Goal: Information Seeking & Learning: Learn about a topic

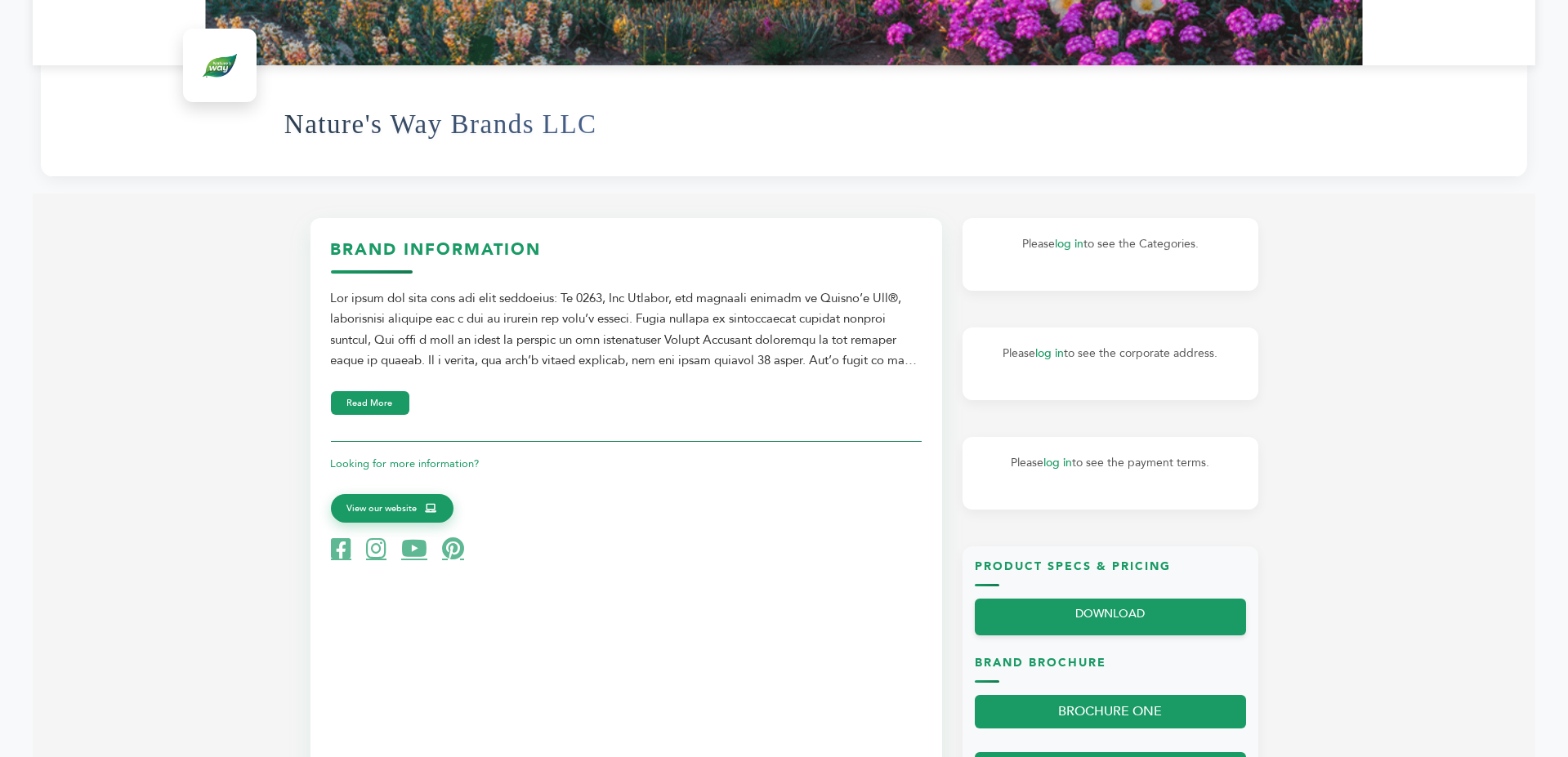
scroll to position [571, 0]
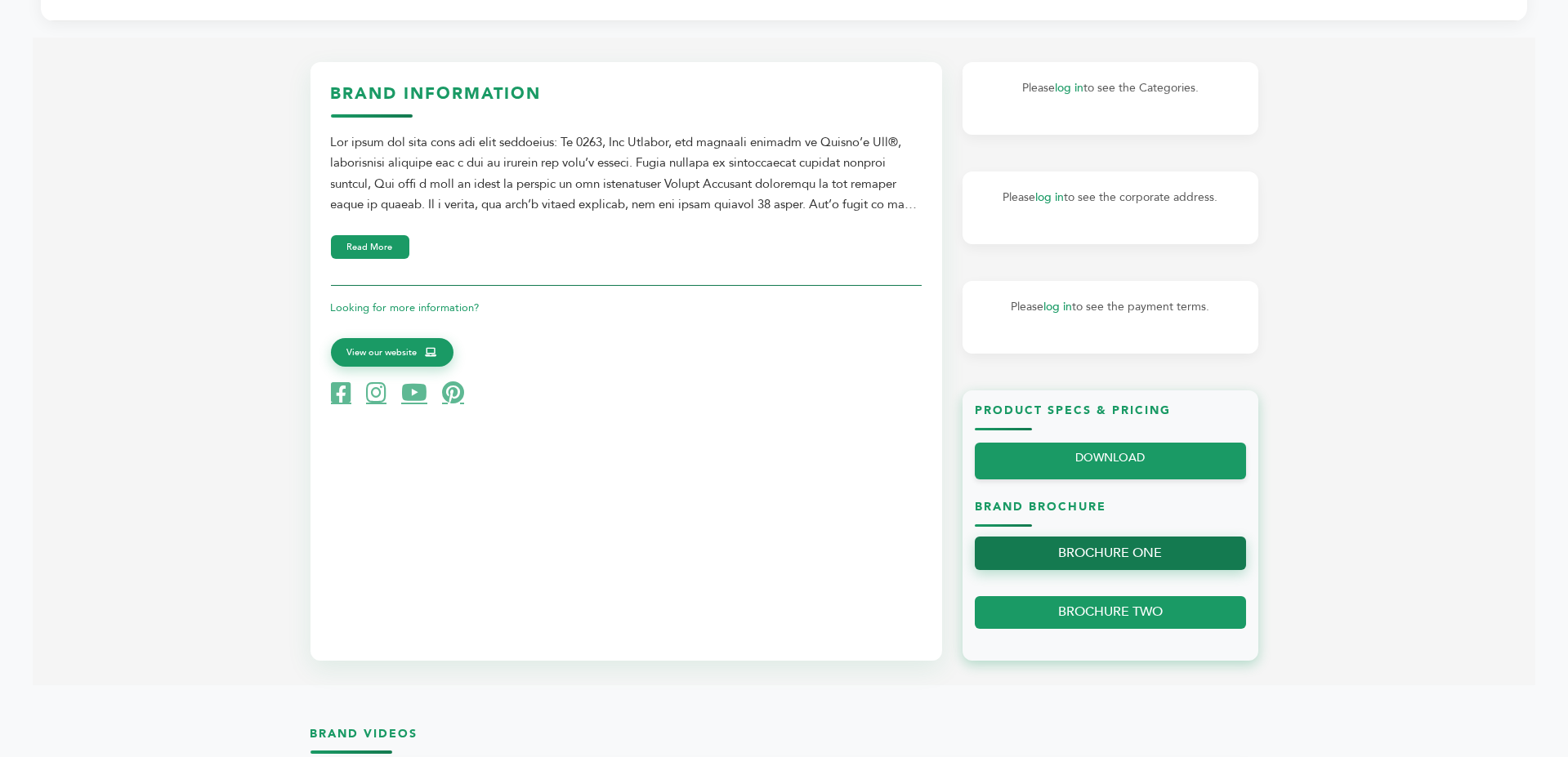
click at [1077, 554] on link "BROCHURE ONE" at bounding box center [1110, 553] width 271 height 34
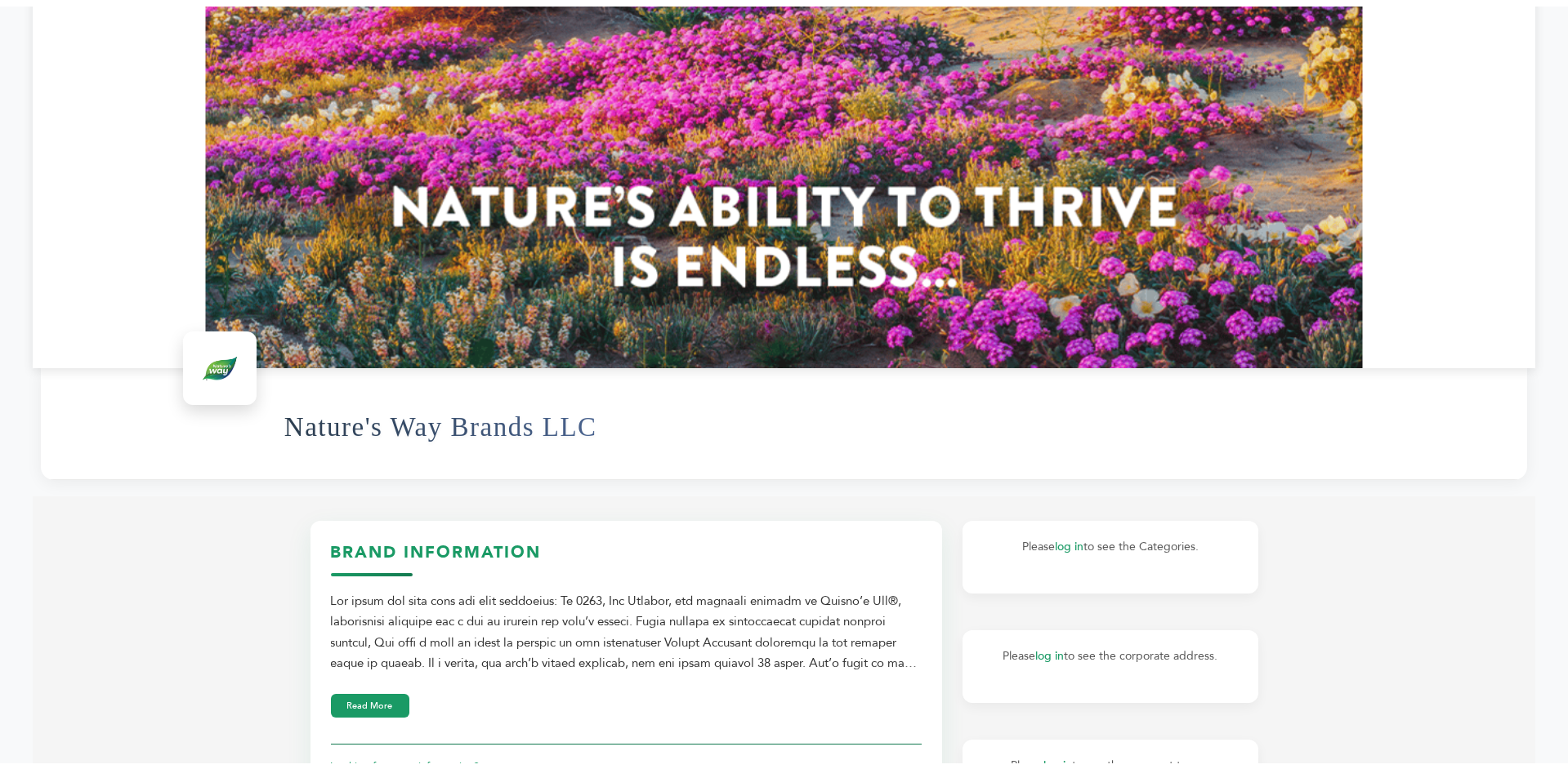
scroll to position [0, 0]
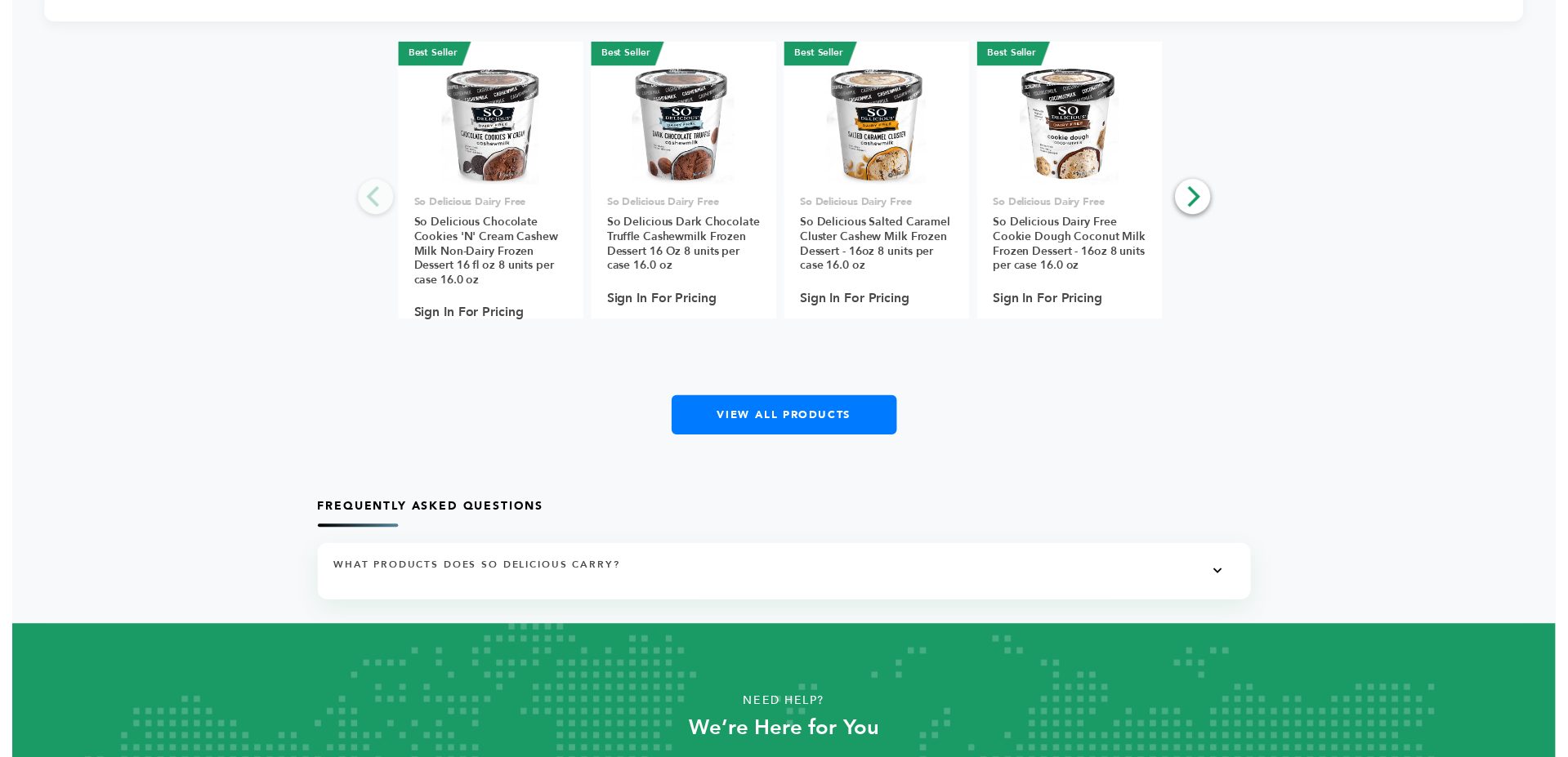
scroll to position [2687, 0]
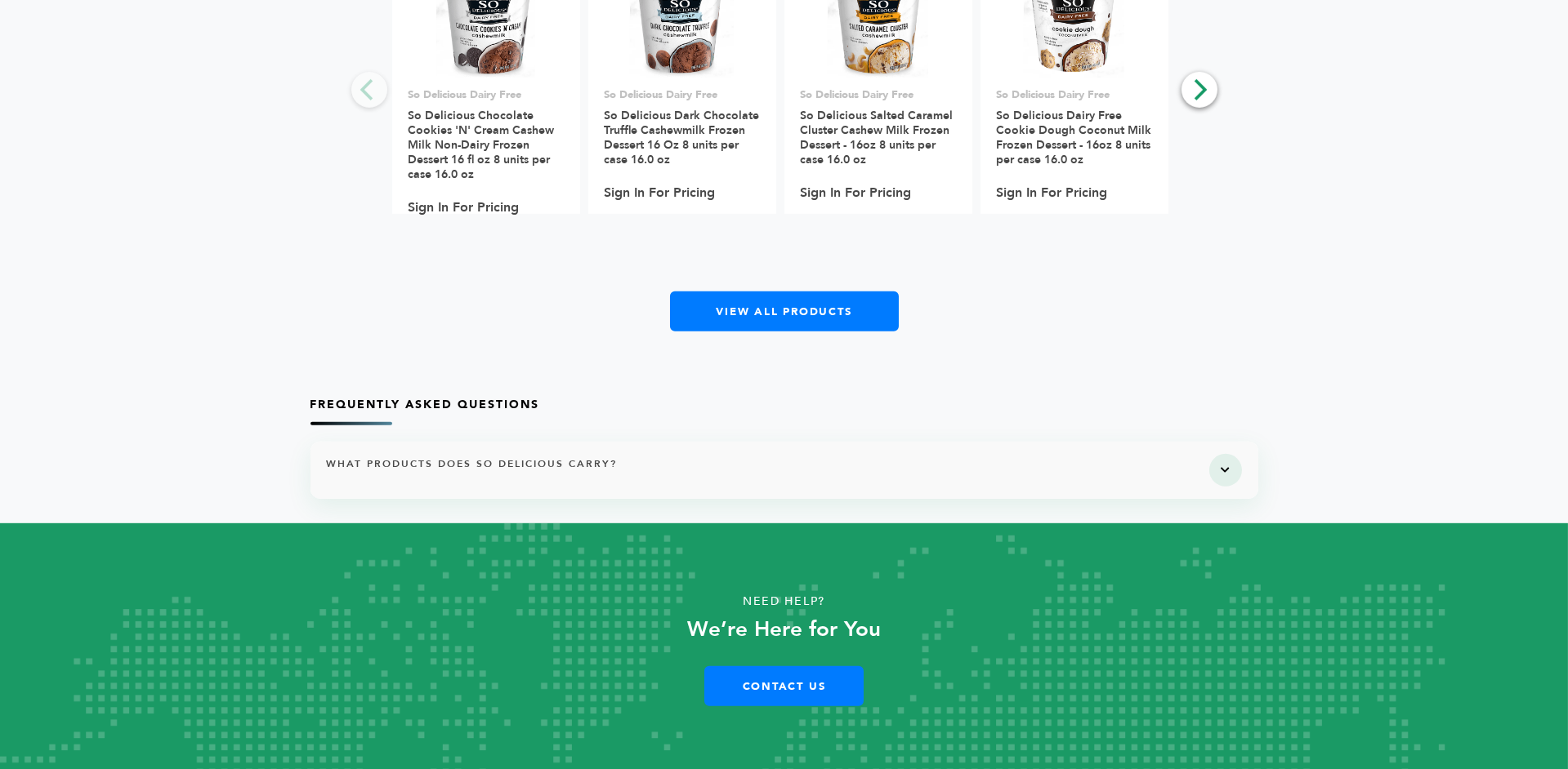
click at [1220, 467] on button at bounding box center [1225, 471] width 33 height 33
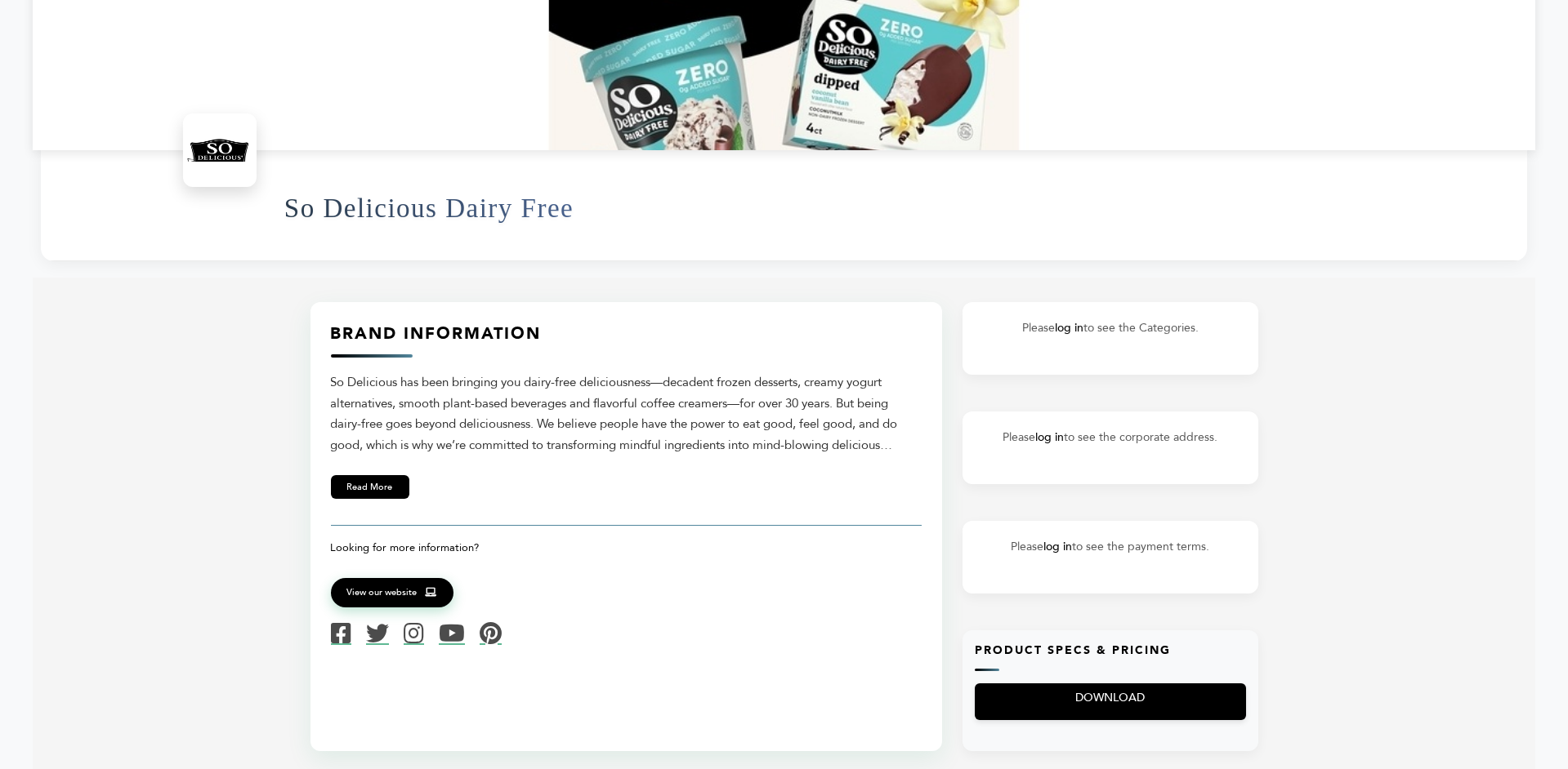
scroll to position [409, 0]
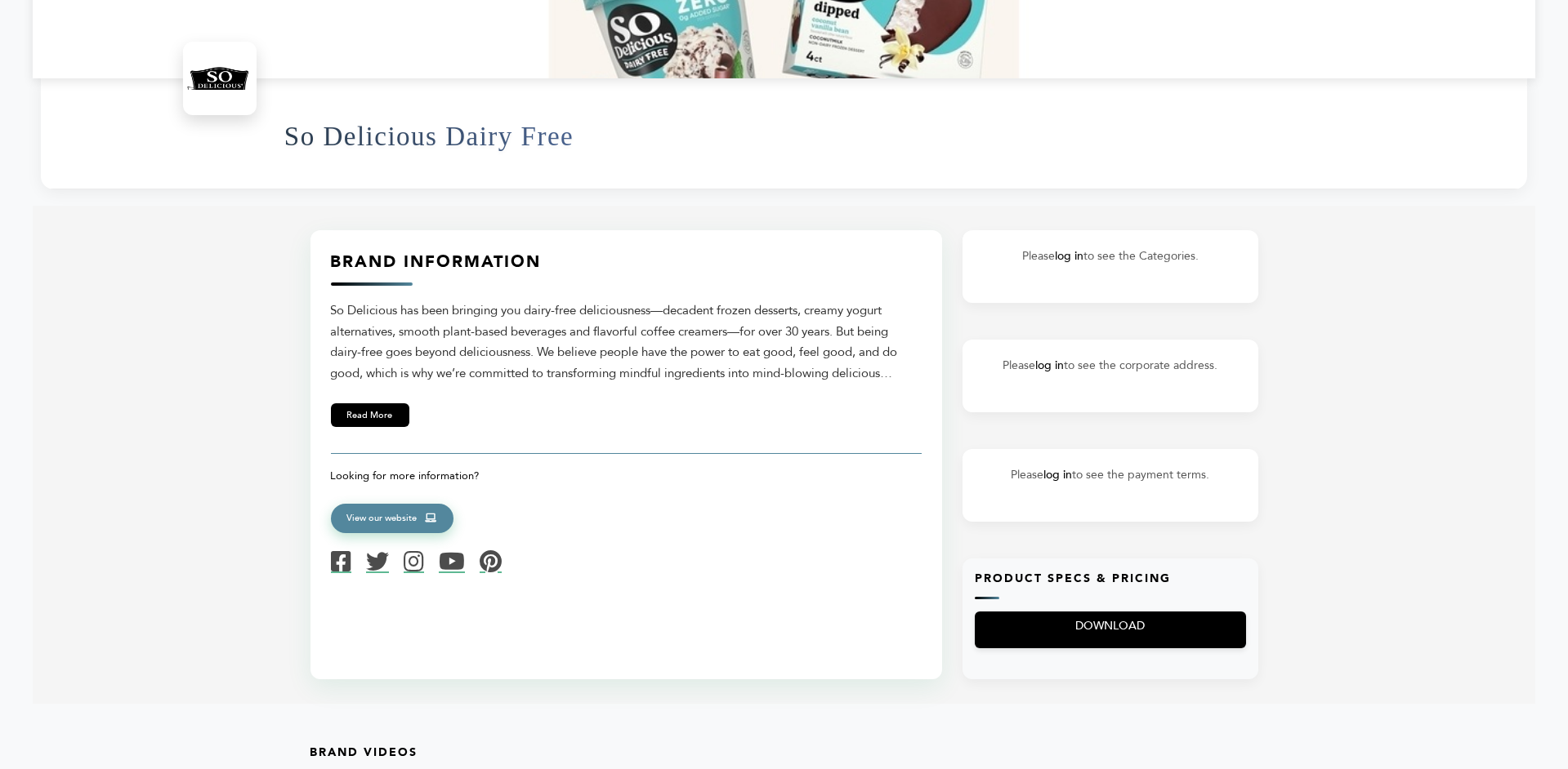
click at [393, 514] on span "View our website" at bounding box center [383, 518] width 71 height 15
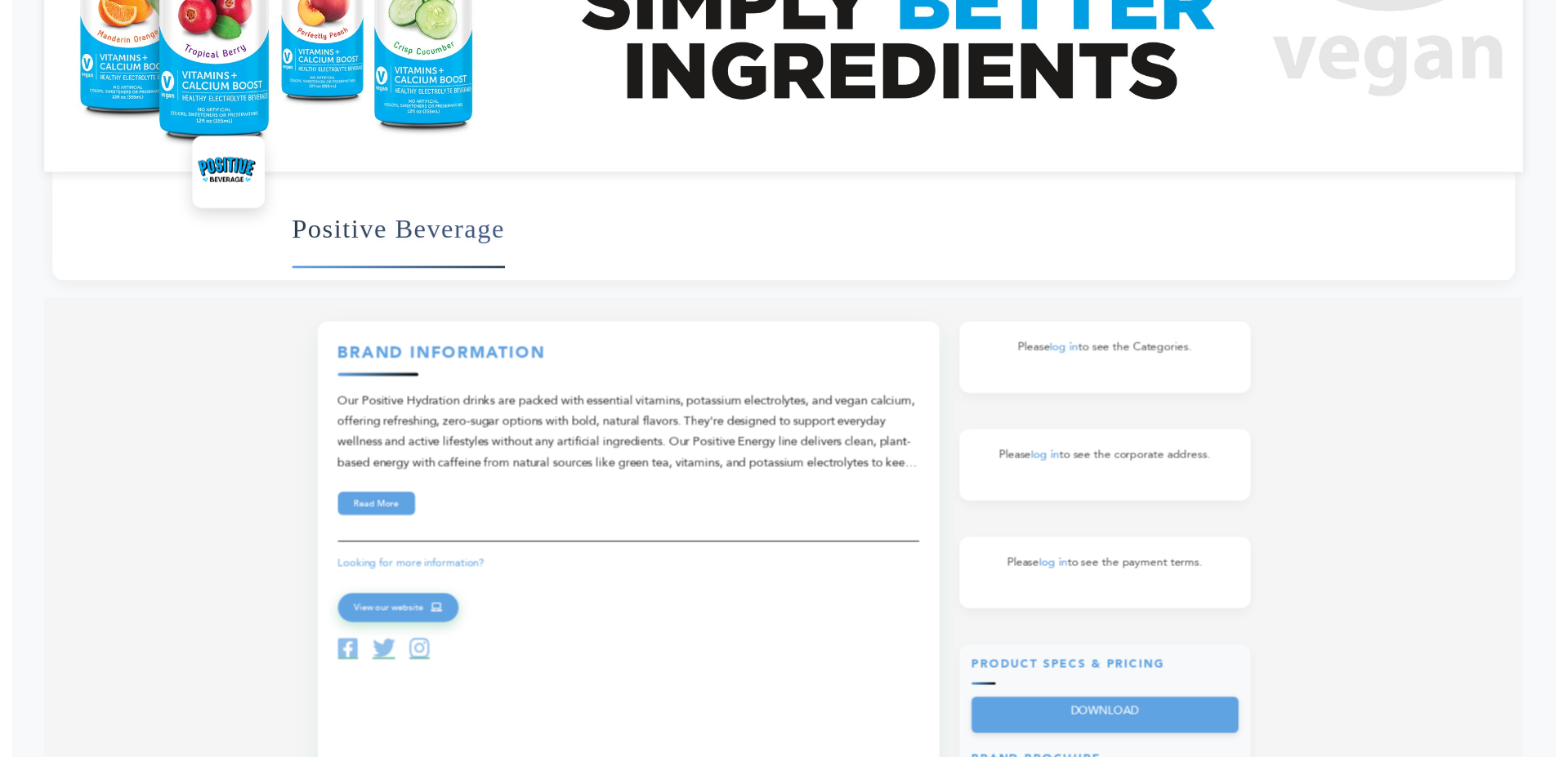
scroll to position [490, 0]
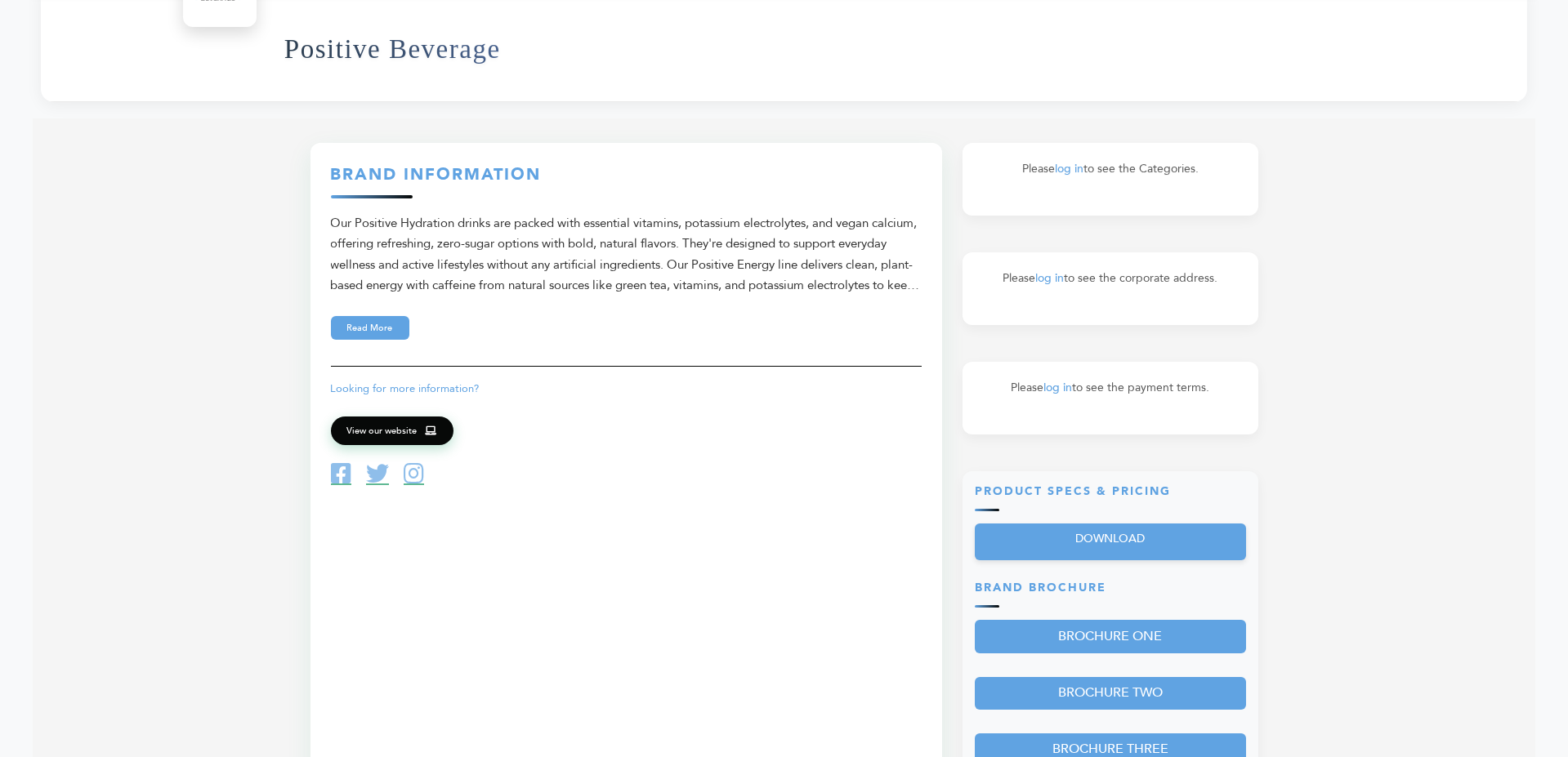
click at [384, 439] on span "View our website" at bounding box center [383, 431] width 71 height 15
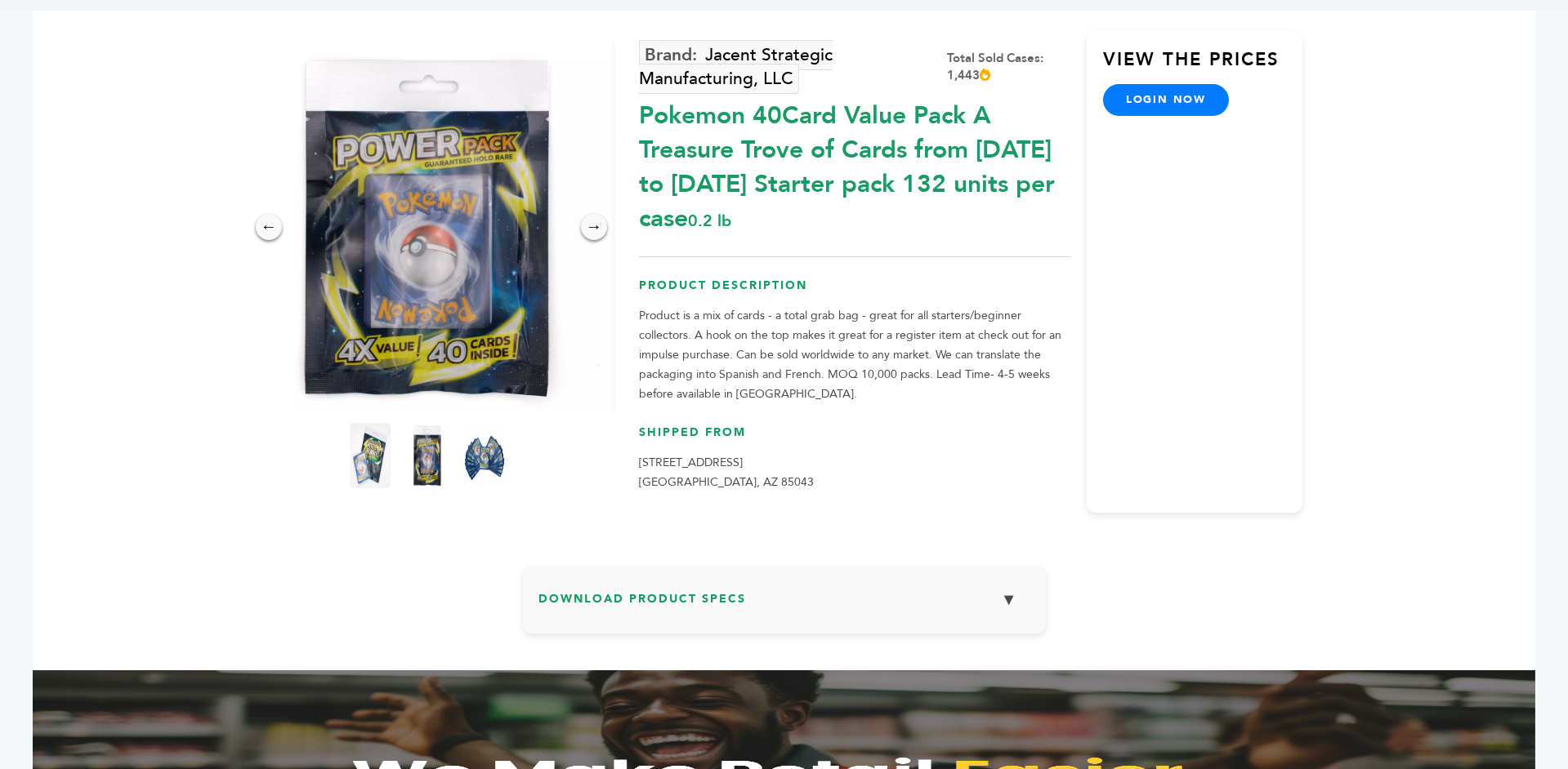
scroll to position [37, 0]
